Goal: Answer question/provide support

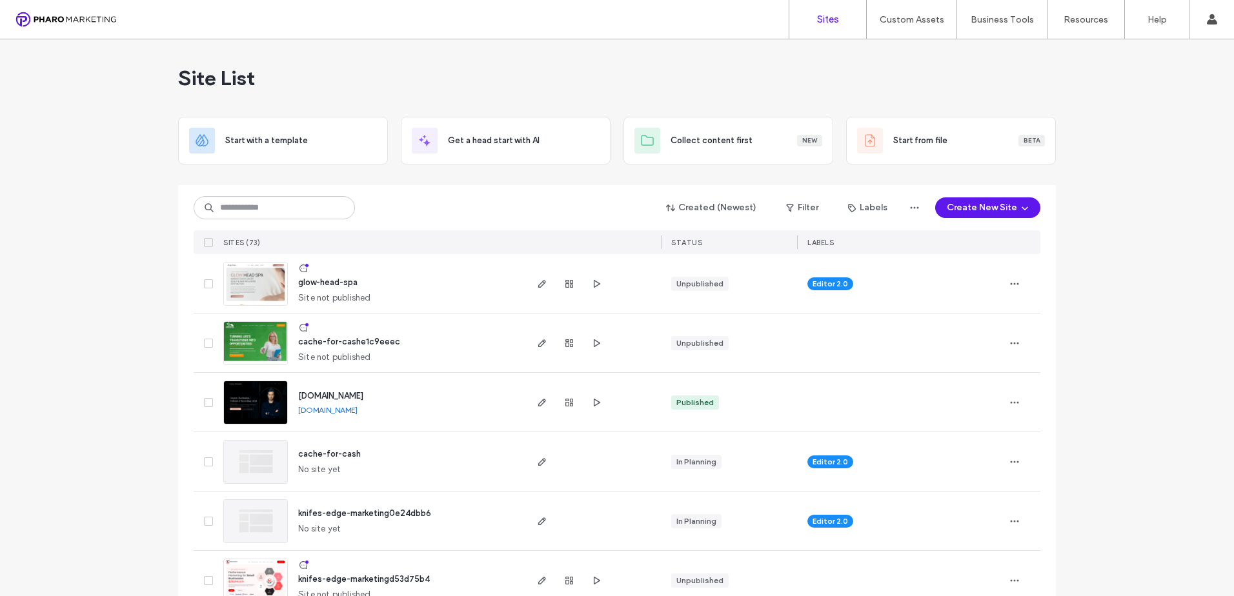
click at [266, 330] on img at bounding box center [255, 366] width 63 height 88
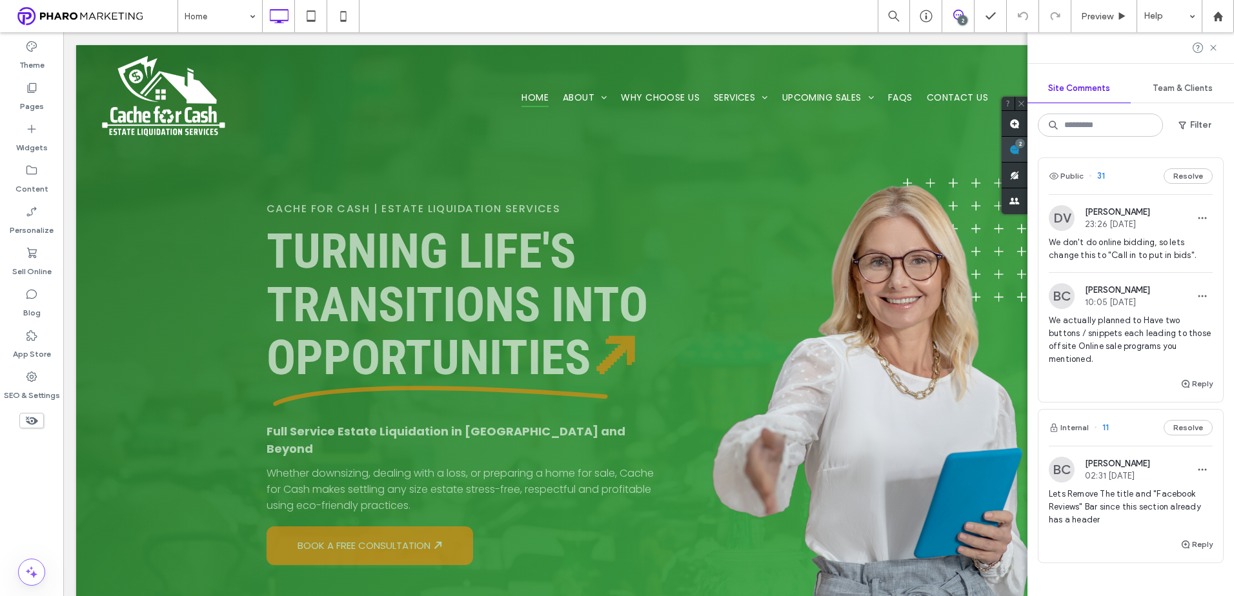
click at [1223, 150] on div "Site Comments Team & Clients Filter Public 31 Resolve DV David Vardukyan 23:26 …" at bounding box center [1130, 314] width 206 height 564
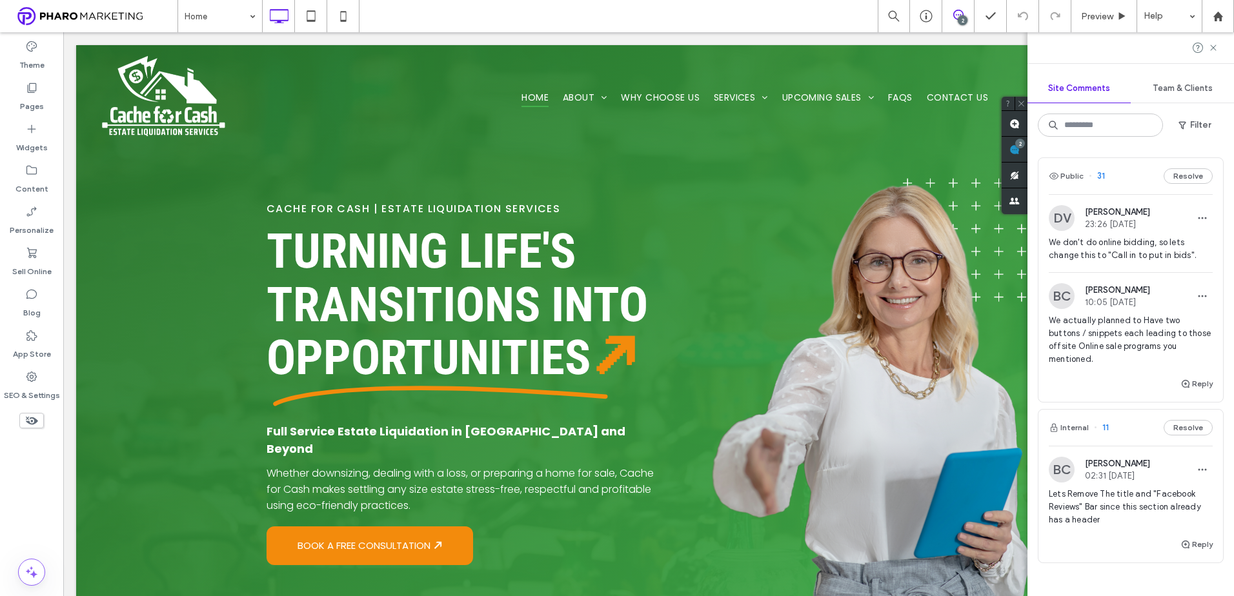
click at [1146, 248] on span "We don't do online bidding, so lets change this to "Call in to put in bids"." at bounding box center [1130, 249] width 164 height 26
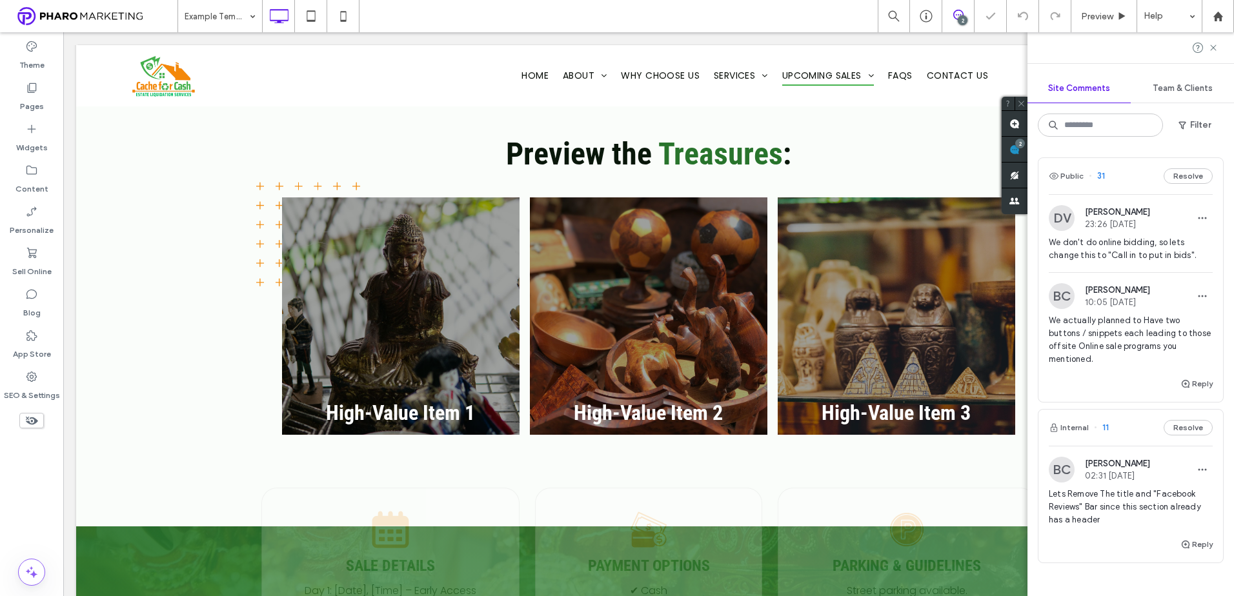
scroll to position [1687, 0]
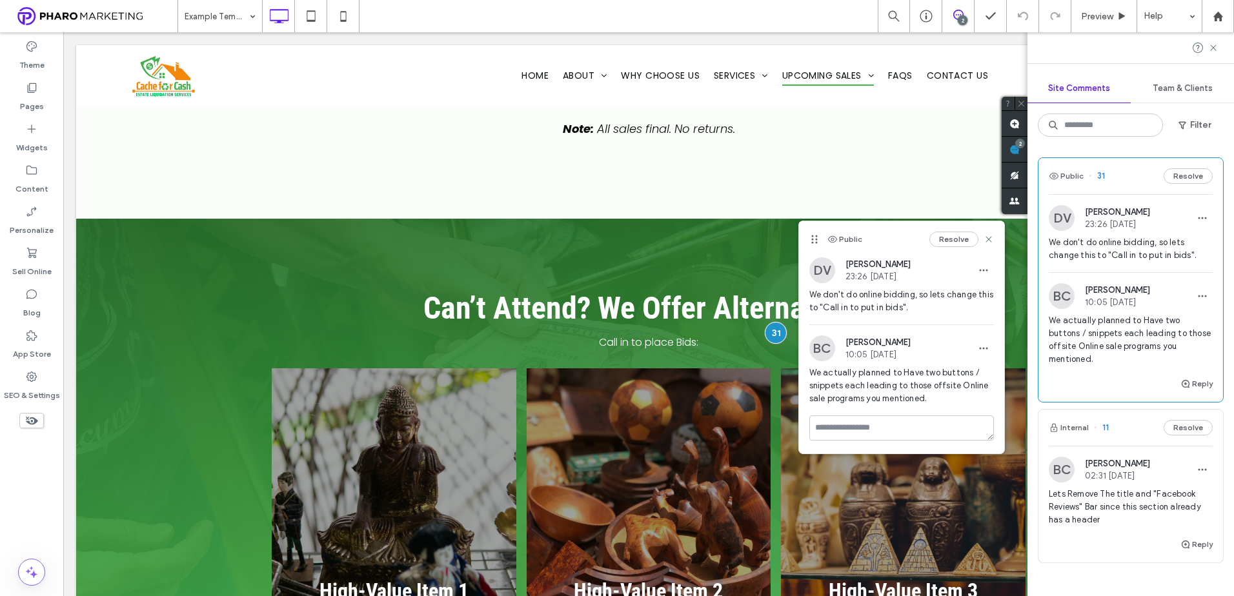
click at [1114, 510] on span "Lets Remove The title and "Facebook Reviews" Bar since this section already has…" at bounding box center [1130, 507] width 164 height 39
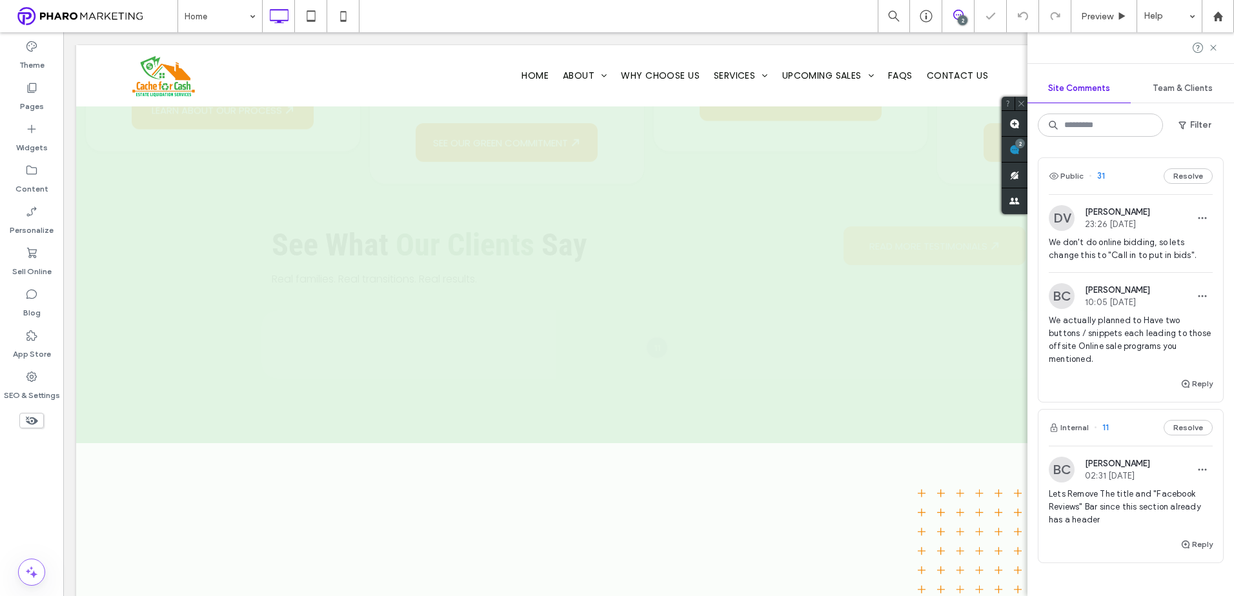
scroll to position [1578, 0]
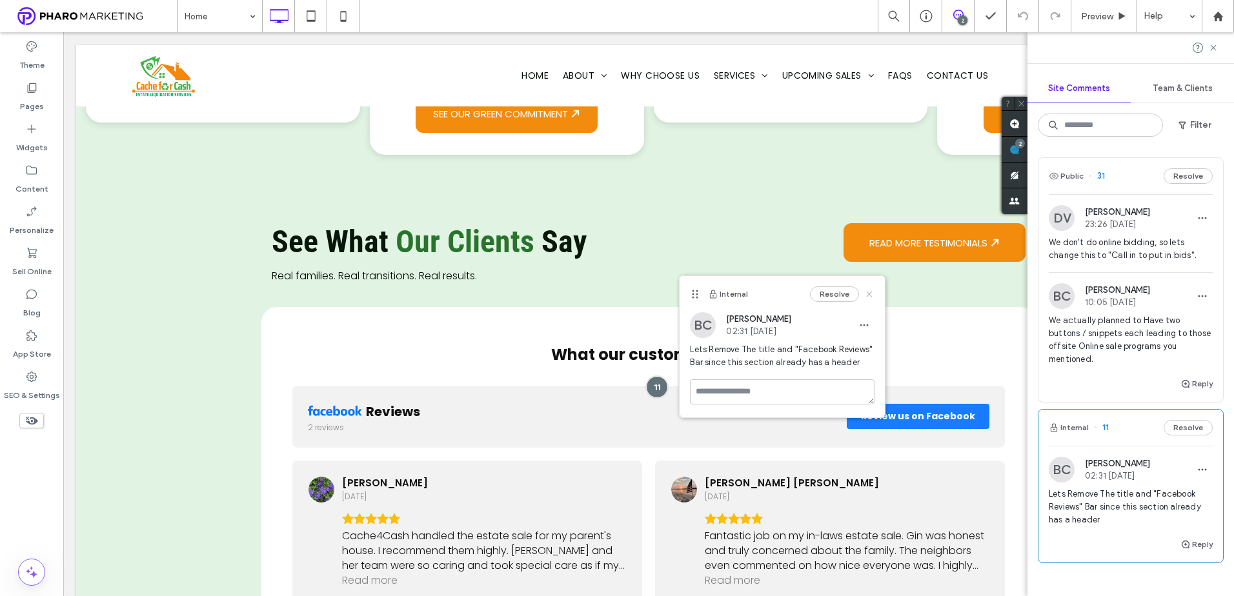
click at [873, 292] on icon at bounding box center [869, 294] width 10 height 10
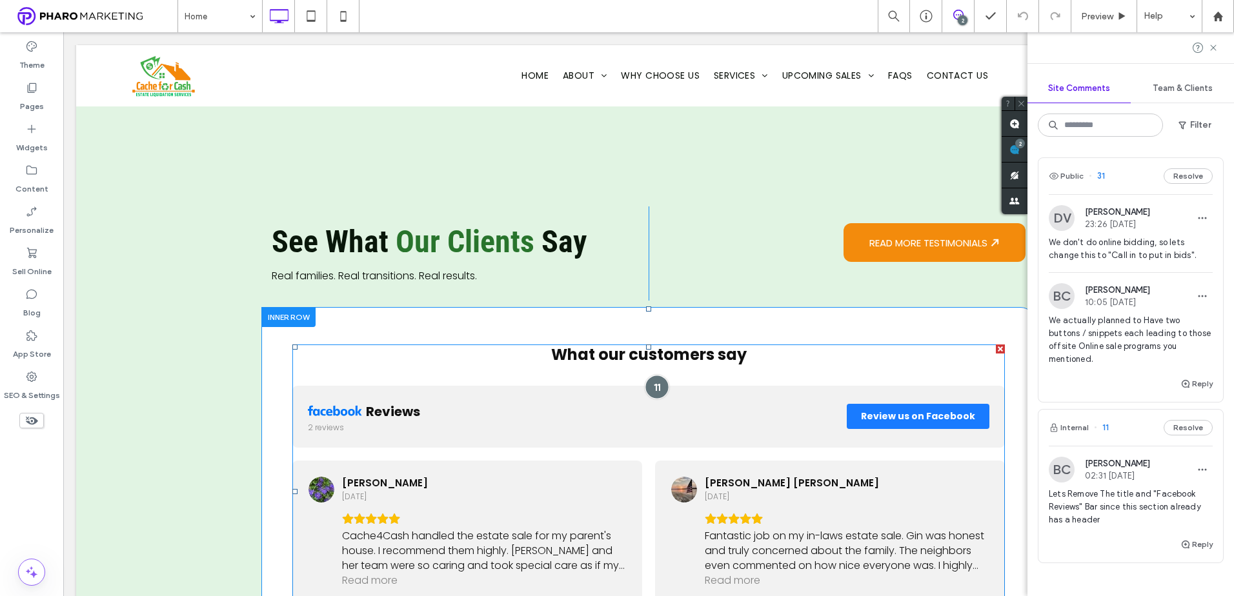
click at [653, 390] on div at bounding box center [657, 388] width 24 height 24
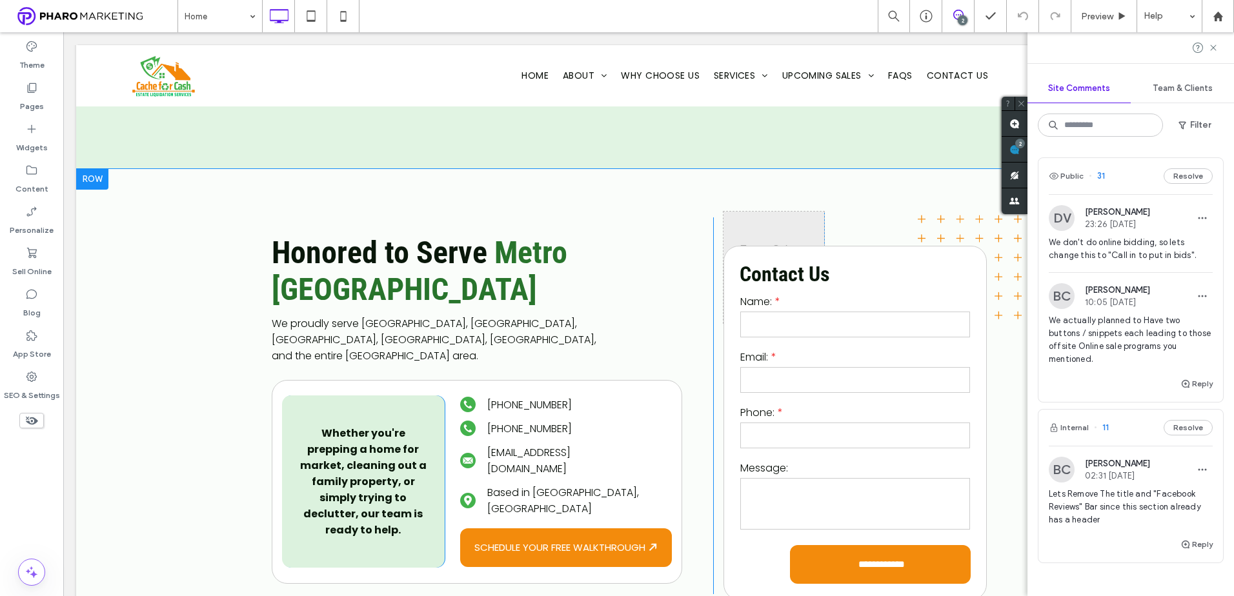
scroll to position [1707, 0]
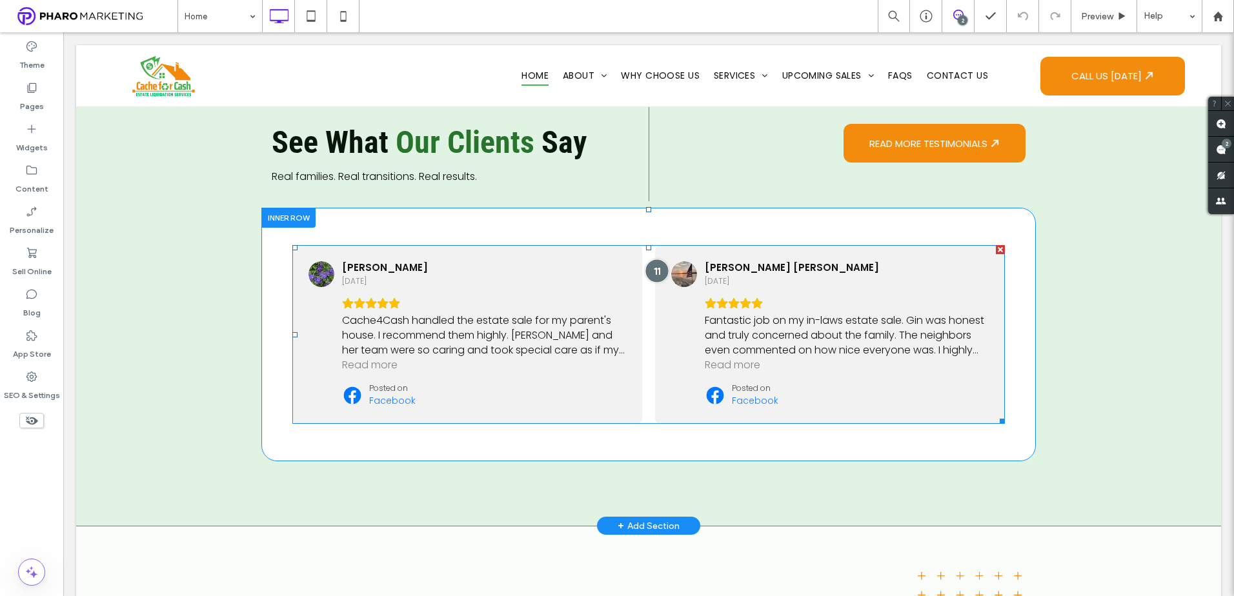
click at [654, 274] on div at bounding box center [657, 271] width 24 height 24
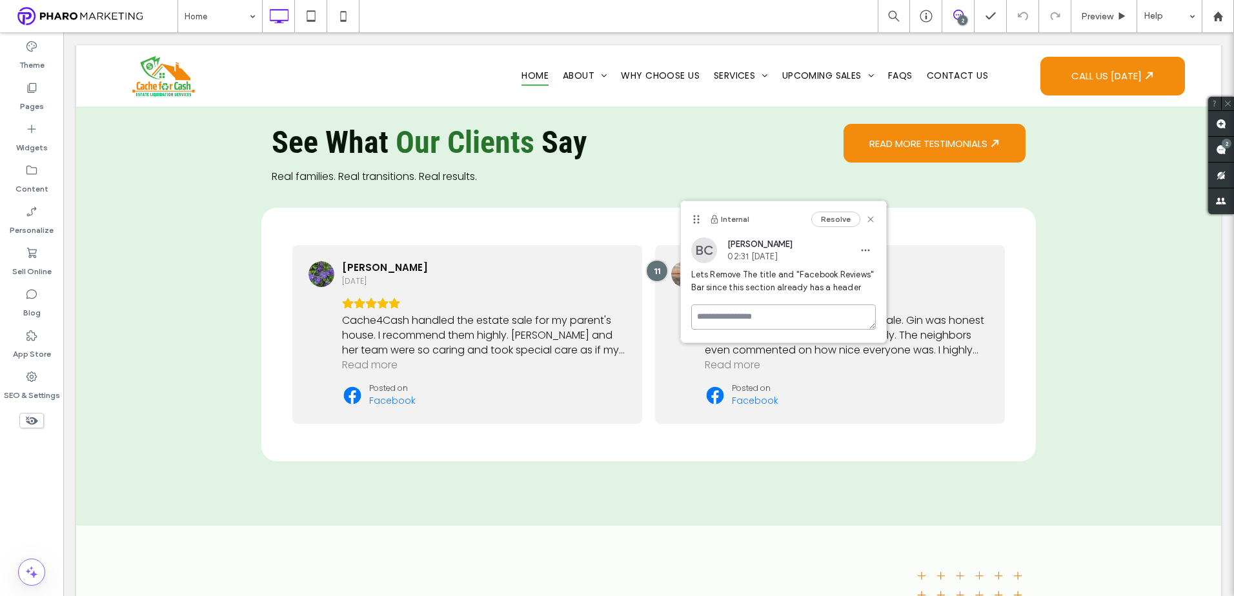
click at [781, 319] on textarea at bounding box center [783, 317] width 185 height 25
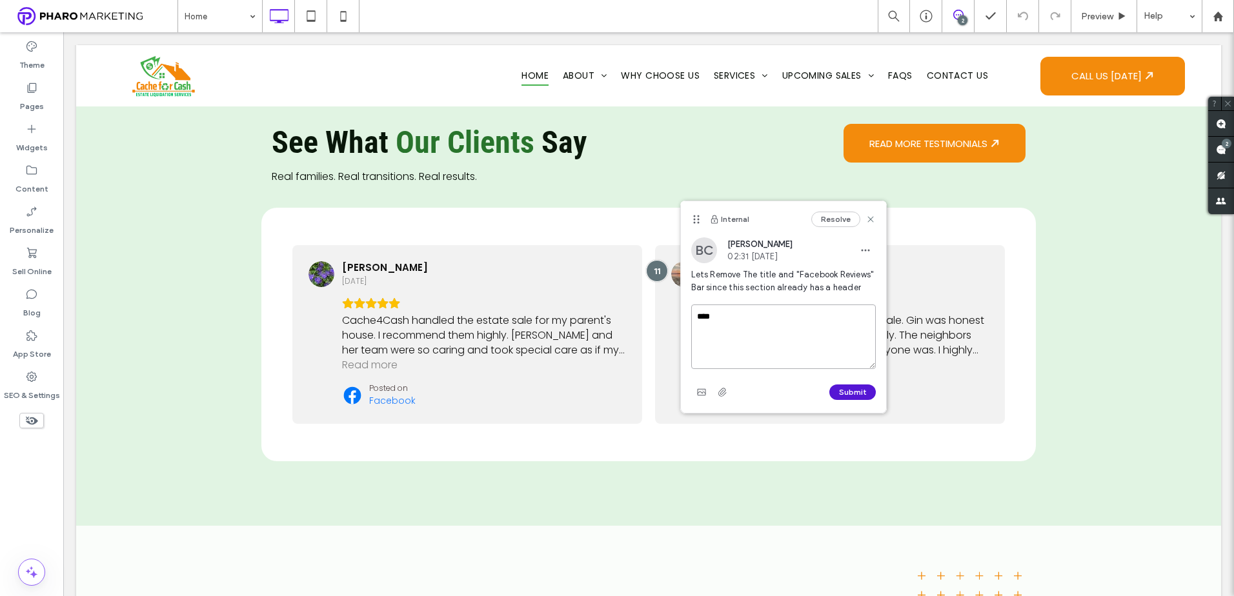
type textarea "****"
click at [845, 389] on button "Submit" at bounding box center [852, 392] width 46 height 15
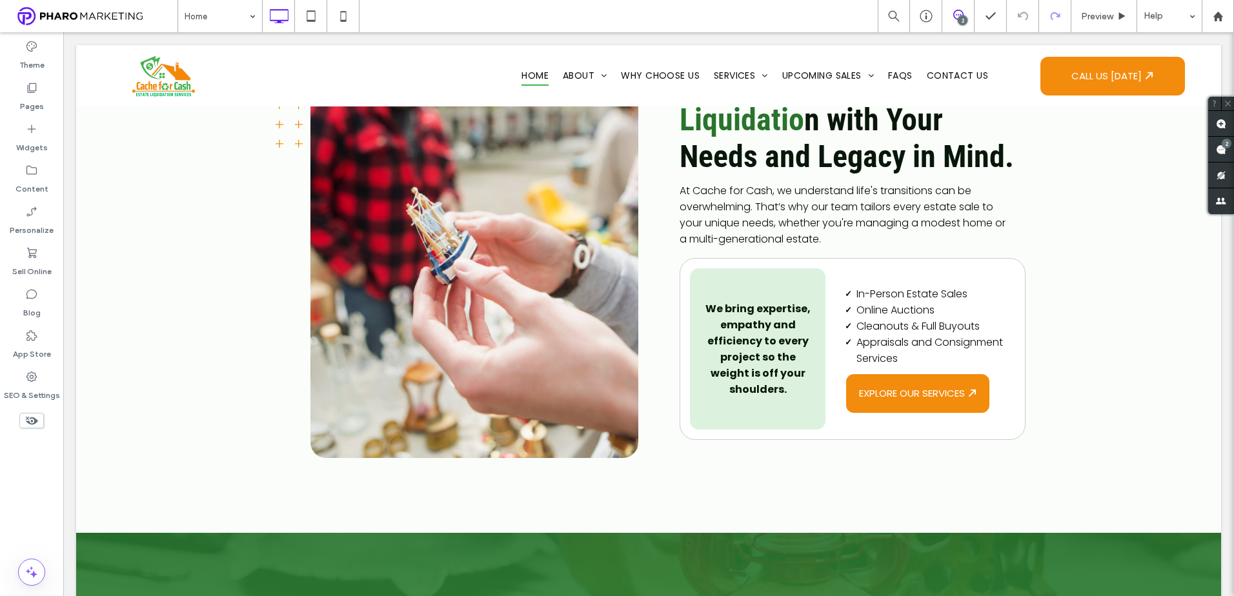
scroll to position [645, 0]
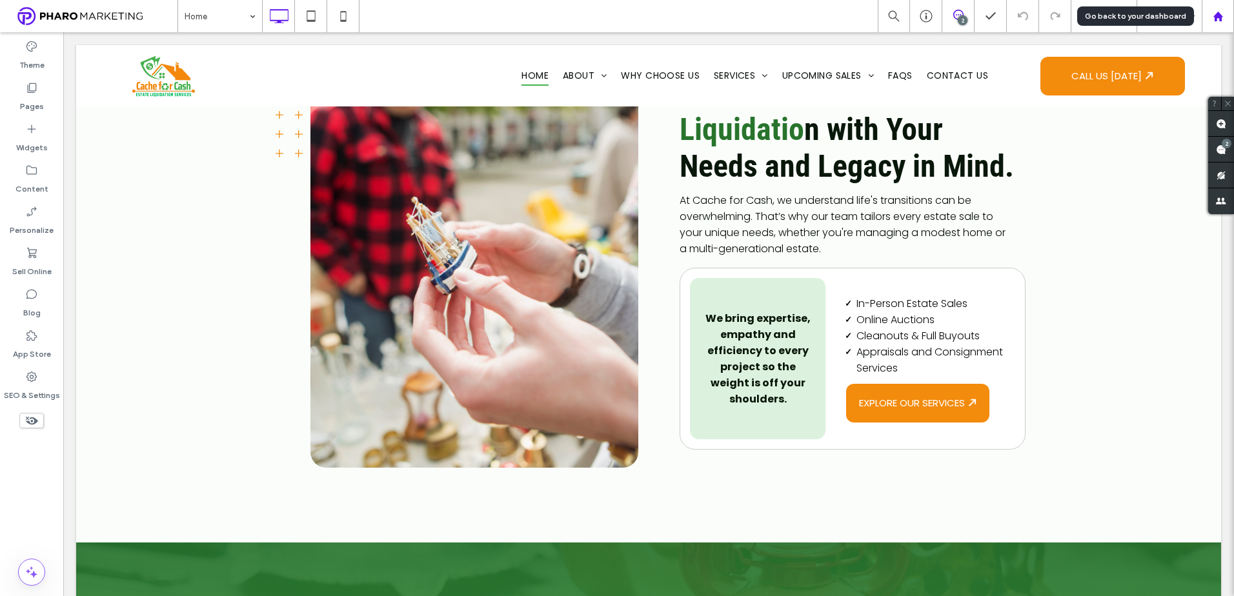
click at [1221, 18] on icon at bounding box center [1217, 16] width 11 height 11
